Goal: Task Accomplishment & Management: Manage account settings

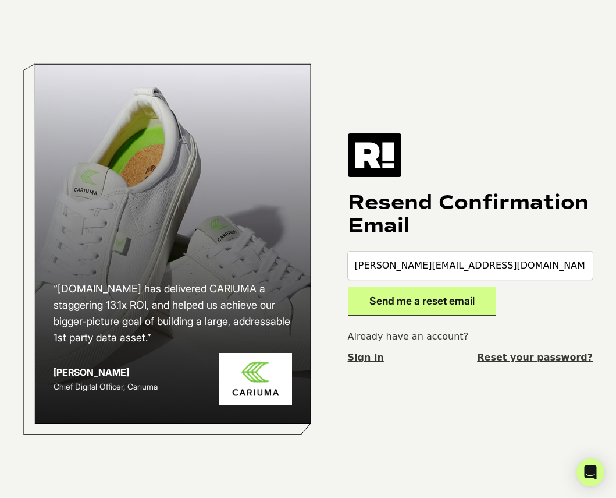
click at [466, 306] on button "Send me a reset email" at bounding box center [422, 300] width 148 height 29
click at [370, 358] on link "Sign in" at bounding box center [366, 357] width 36 height 14
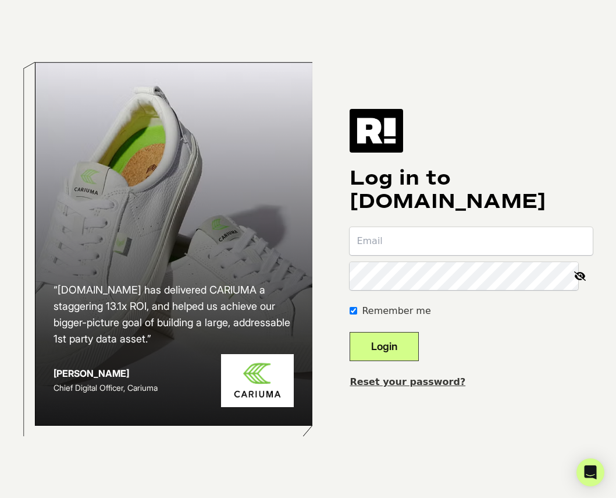
click at [402, 244] on input "email" at bounding box center [471, 241] width 243 height 28
type input "mitch@effyjewelry.com"
click at [434, 382] on link "Reset your password?" at bounding box center [408, 381] width 116 height 11
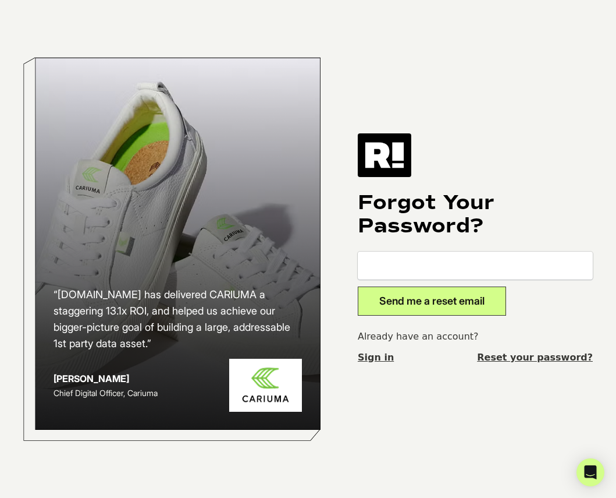
click at [441, 266] on input "email" at bounding box center [475, 265] width 235 height 28
type input "[PERSON_NAME][EMAIL_ADDRESS][DOMAIN_NAME]"
click at [441, 302] on button "Send me a reset email" at bounding box center [432, 300] width 148 height 29
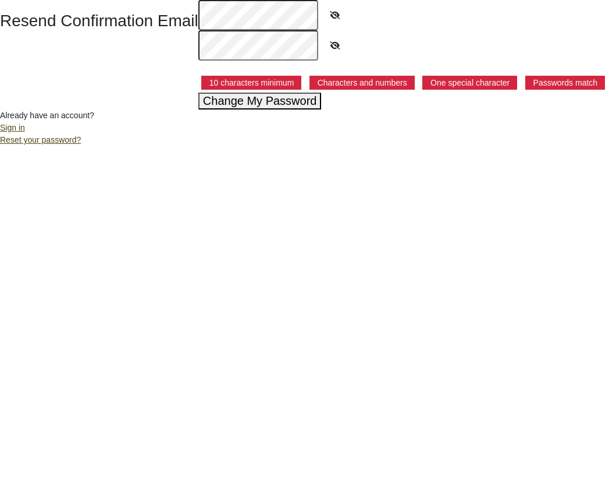
click at [198, 109] on button "Change My Password" at bounding box center [259, 101] width 123 height 17
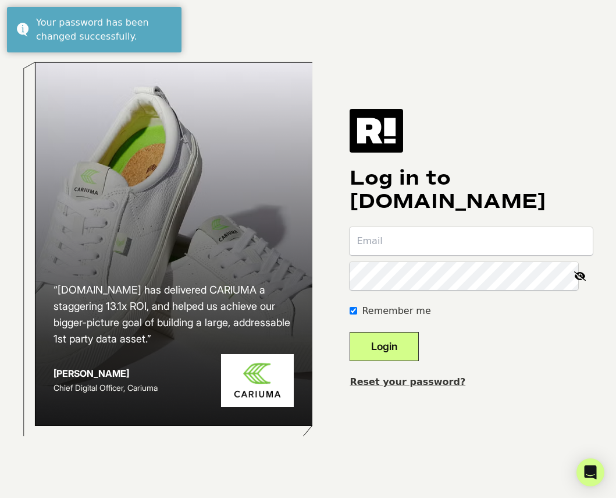
type input "[PERSON_NAME][EMAIL_ADDRESS][DOMAIN_NAME]"
click at [398, 349] on button "Login" at bounding box center [384, 346] width 69 height 29
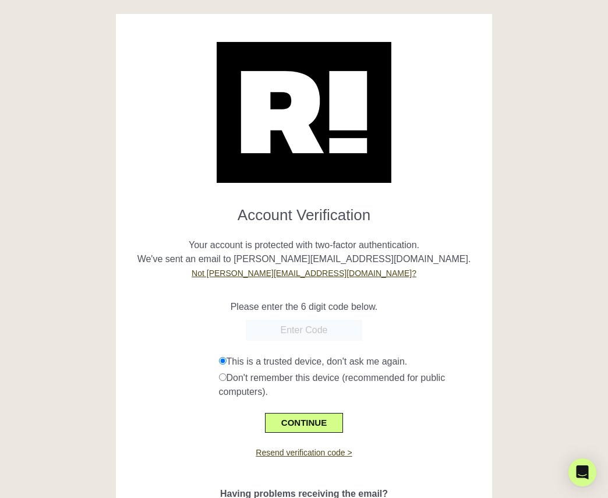
click at [347, 329] on input "text" at bounding box center [304, 330] width 116 height 21
paste input "364535"
type input "364535"
click at [308, 422] on button "CONTINUE" at bounding box center [304, 423] width 78 height 20
